Goal: Task Accomplishment & Management: Use online tool/utility

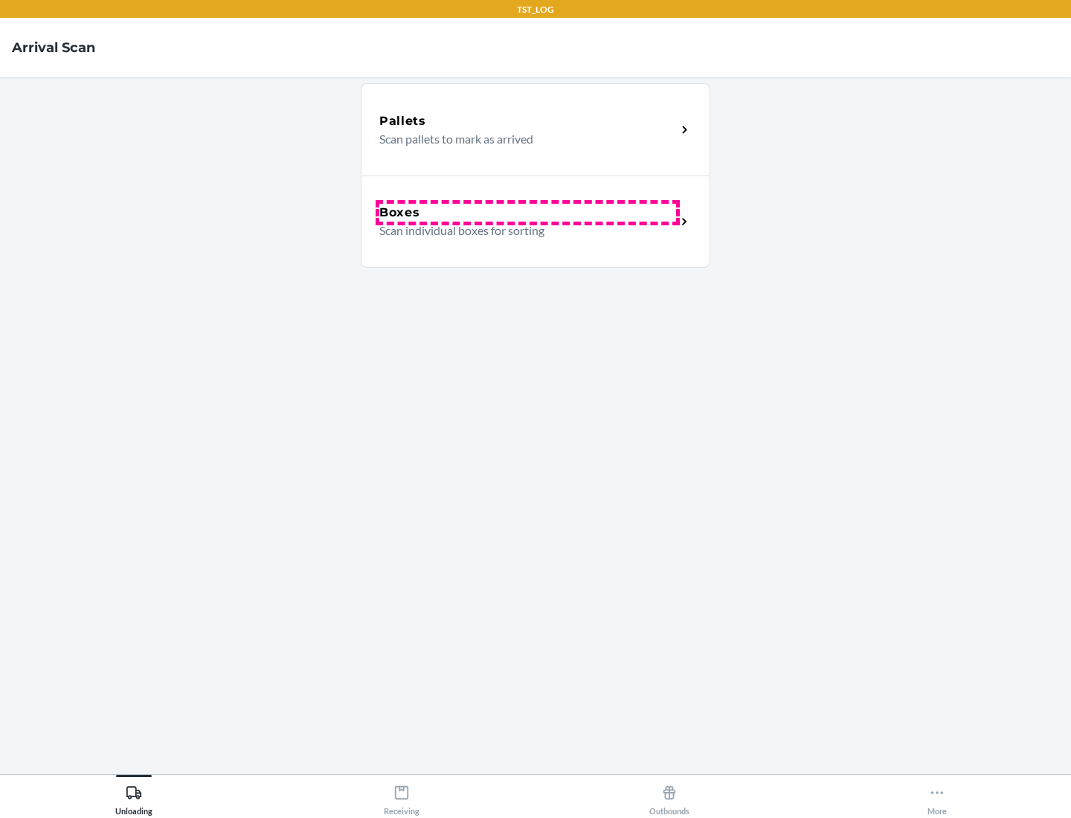
click at [527, 213] on div "Boxes" at bounding box center [527, 213] width 297 height 18
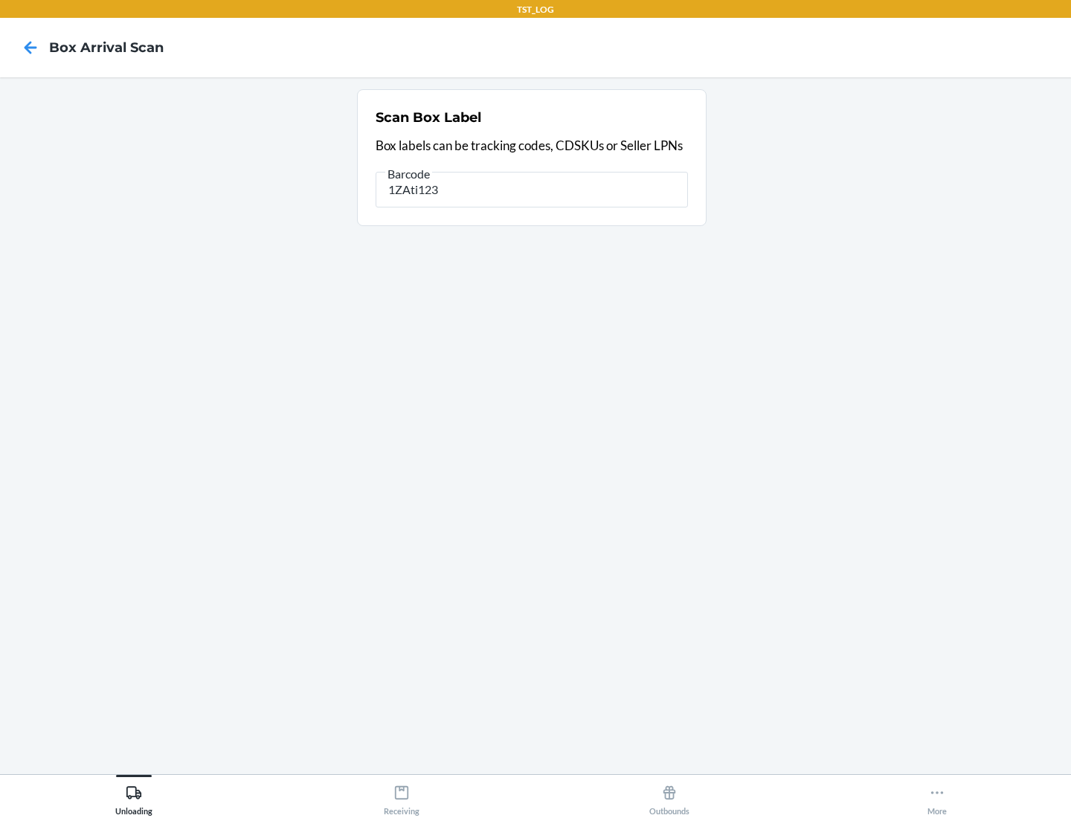
type input "1ZAti123"
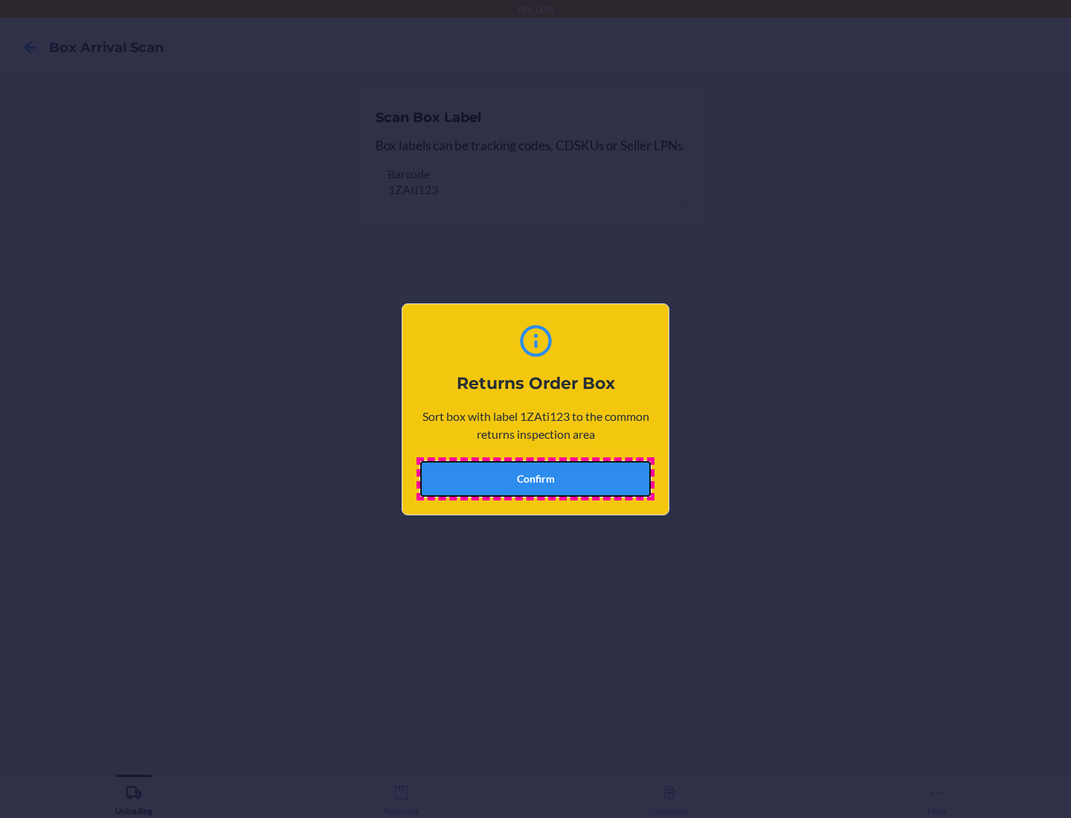
click at [536, 478] on button "Confirm" at bounding box center [535, 479] width 231 height 36
